Goal: Task Accomplishment & Management: Use online tool/utility

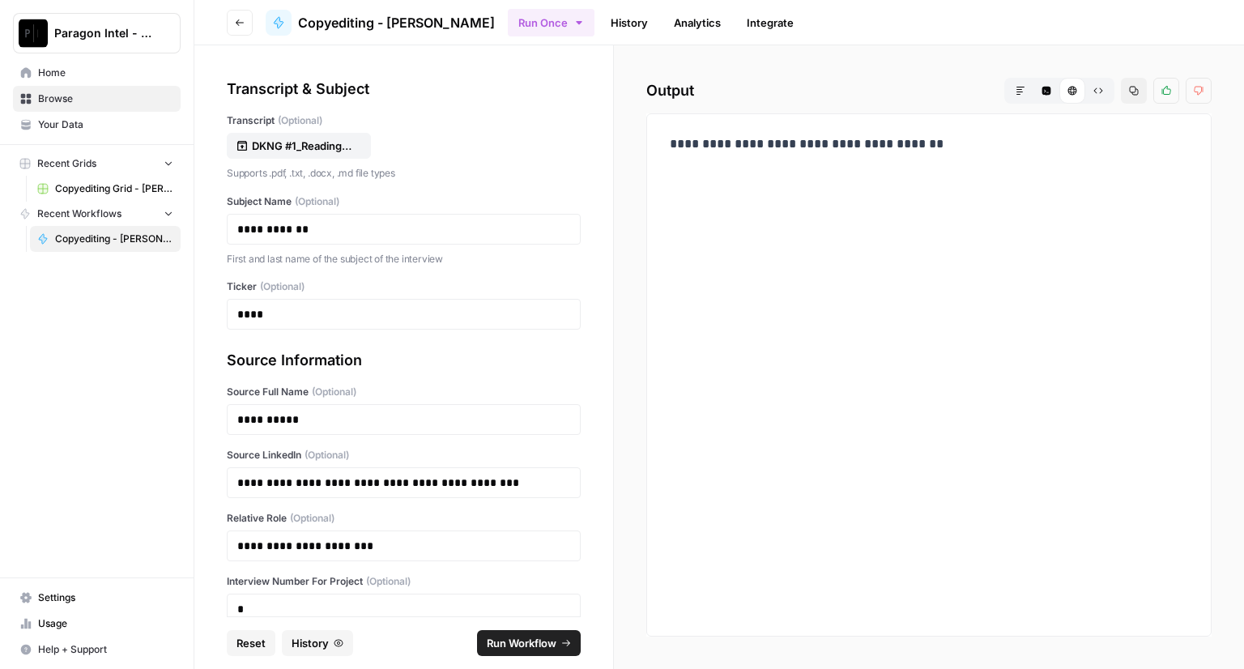
scroll to position [88, 0]
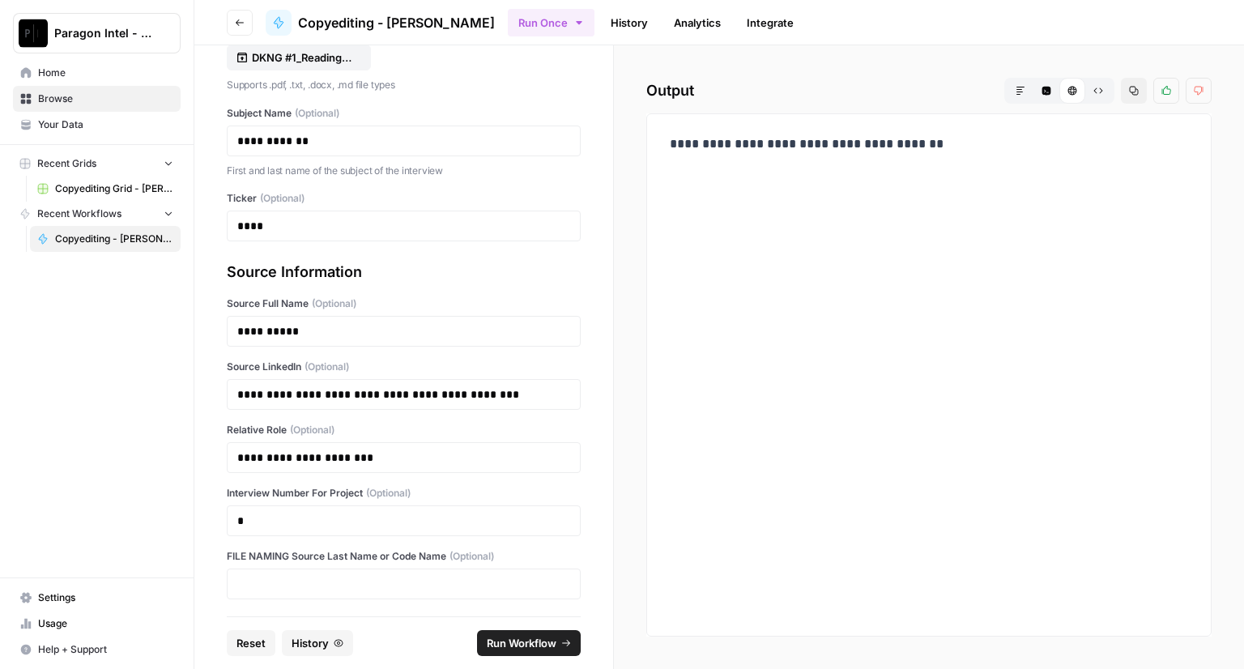
click at [59, 78] on span "Home" at bounding box center [105, 73] width 135 height 15
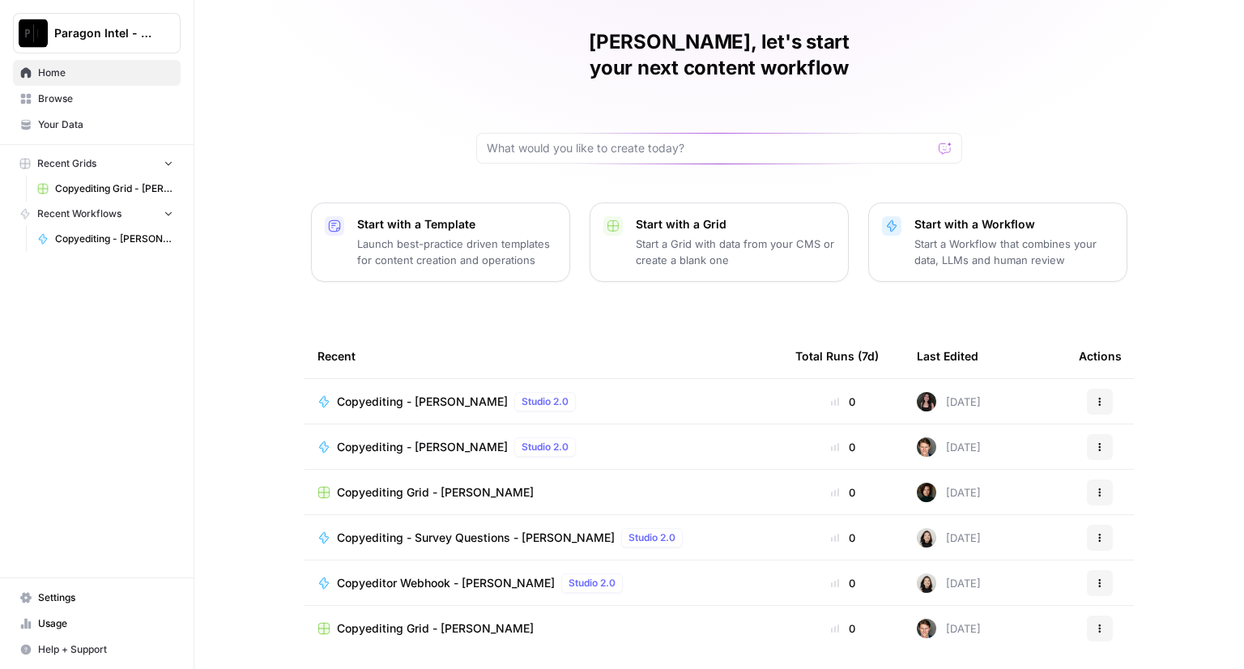
scroll to position [75, 0]
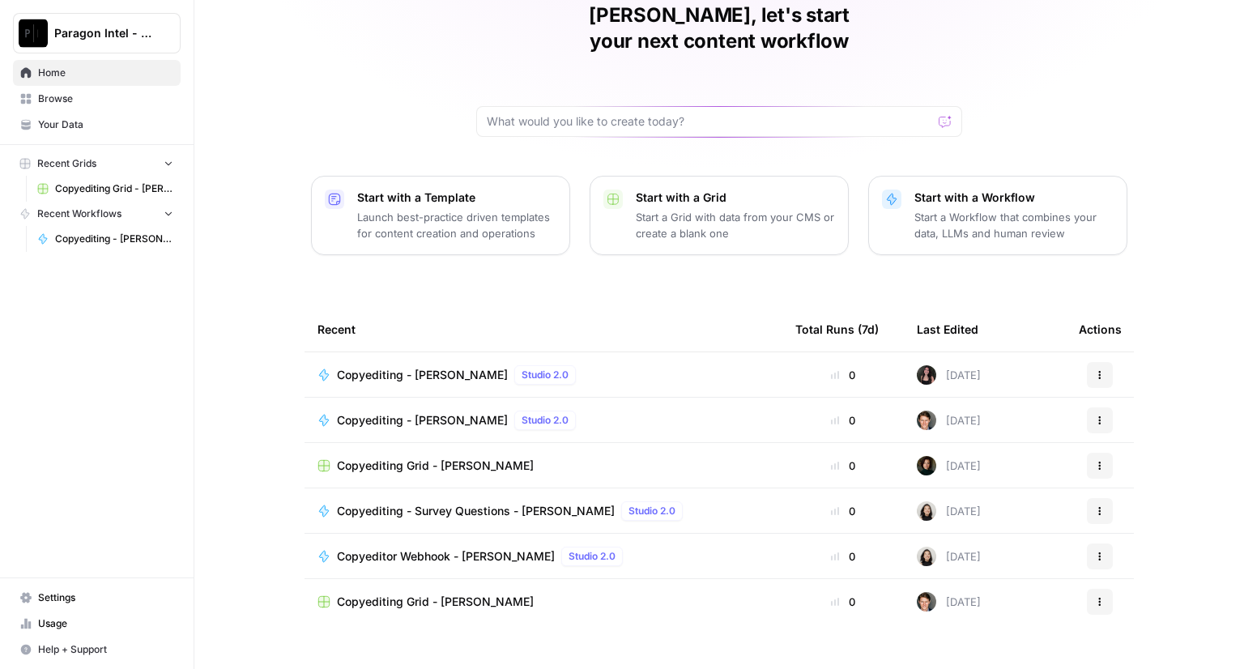
click at [390, 594] on span "Copyediting Grid - [PERSON_NAME]" at bounding box center [435, 602] width 197 height 16
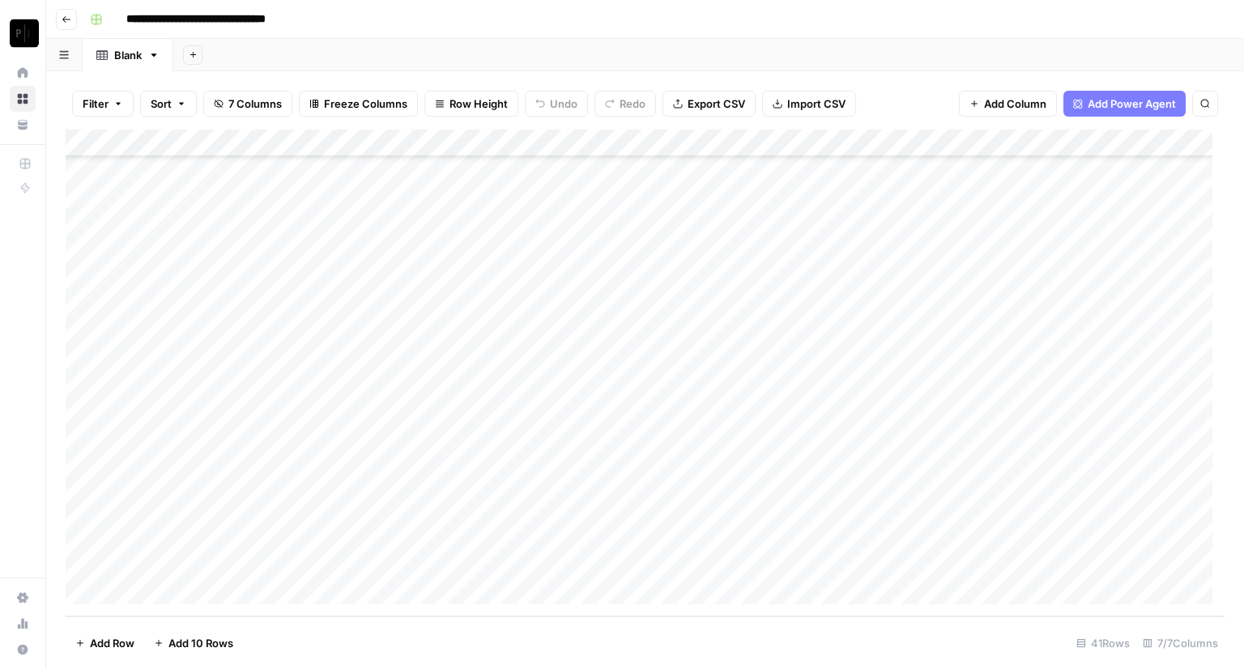
scroll to position [708, 0]
click at [889, 561] on div "Add Column" at bounding box center [645, 373] width 1159 height 487
click at [888, 561] on div "Add Column" at bounding box center [645, 373] width 1159 height 487
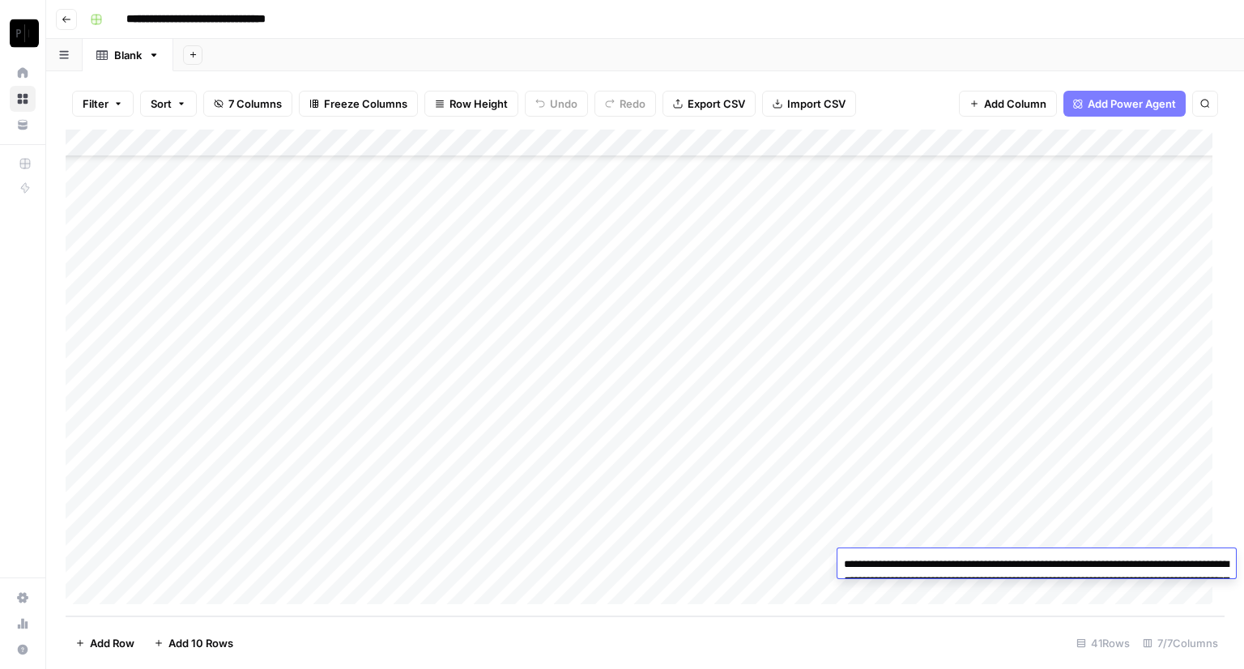
click at [896, 567] on textarea "**********" at bounding box center [1037, 588] width 399 height 71
